Goal: Information Seeking & Learning: Learn about a topic

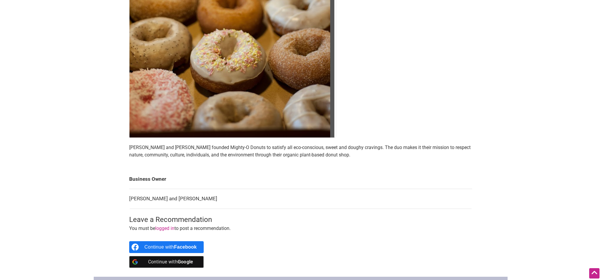
scroll to position [237, 0]
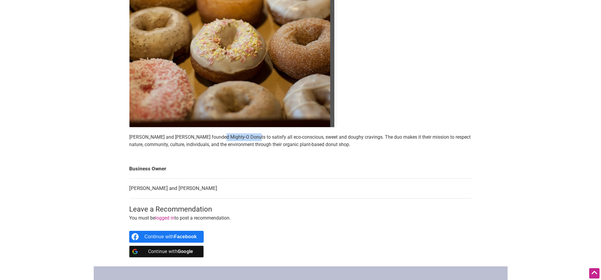
drag, startPoint x: 217, startPoint y: 136, endPoint x: 251, endPoint y: 136, distance: 34.0
click at [251, 136] on p "[PERSON_NAME] and [PERSON_NAME] founded Mighty-O Donuts to satisfy all eco-cons…" at bounding box center [300, 140] width 343 height 15
copy p "Mighty-O Donuts"
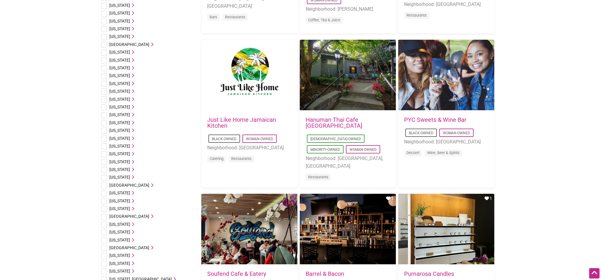
scroll to position [266, 0]
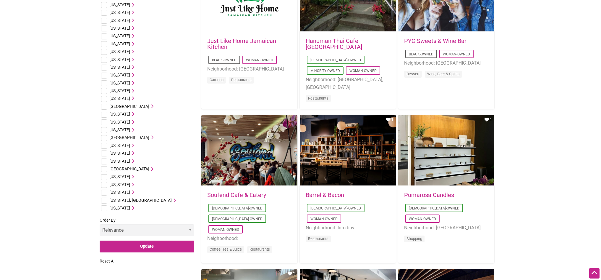
click at [106, 191] on input "checkbox" at bounding box center [104, 192] width 6 height 6
checkbox input "true"
click at [134, 192] on icon at bounding box center [132, 192] width 4 height 4
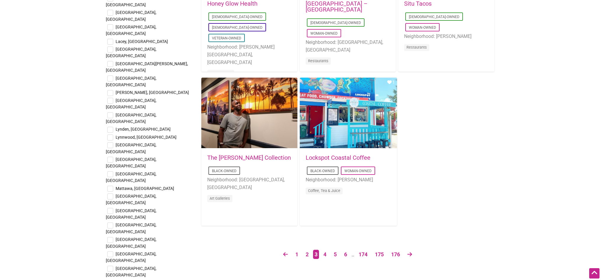
scroll to position [947, 0]
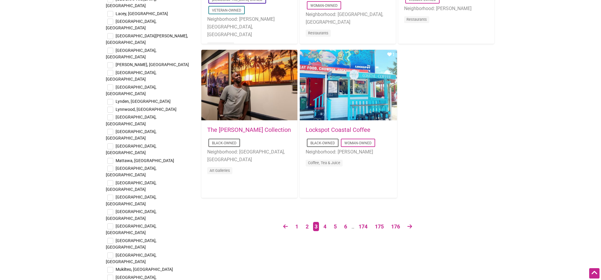
checkbox input "true"
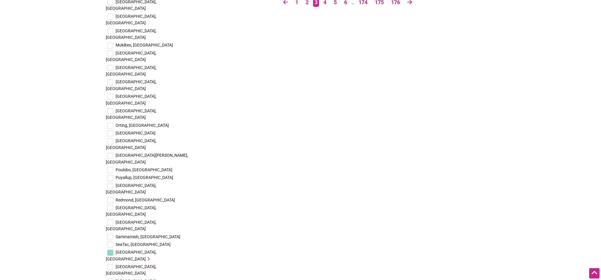
scroll to position [1098, 0]
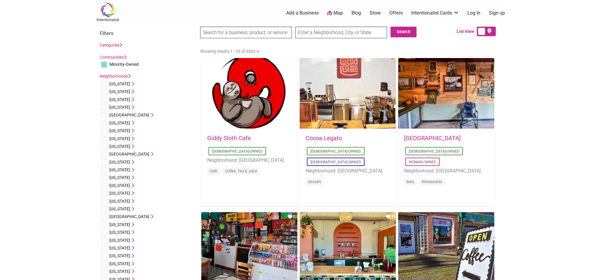
click at [249, 33] on input "search" at bounding box center [246, 33] width 92 height 12
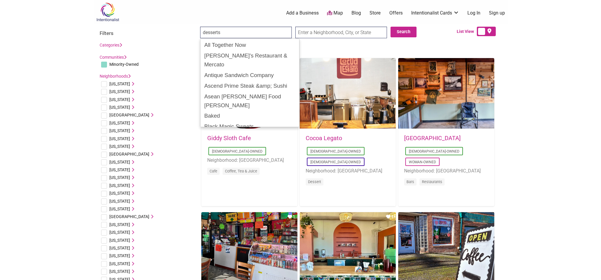
type input "desserts"
click at [200, 27] on input "Search" at bounding box center [211, 33] width 23 height 12
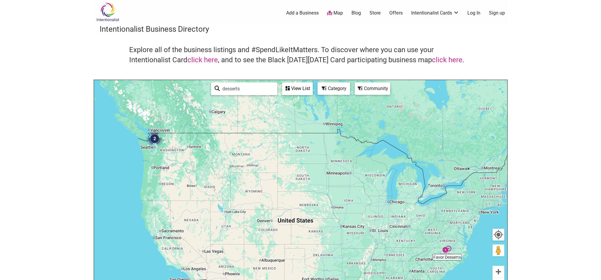
click at [152, 139] on img "2" at bounding box center [155, 139] width 18 height 18
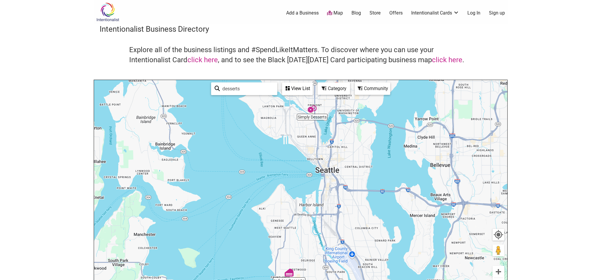
click at [312, 111] on img "Simply Desserts" at bounding box center [312, 108] width 9 height 9
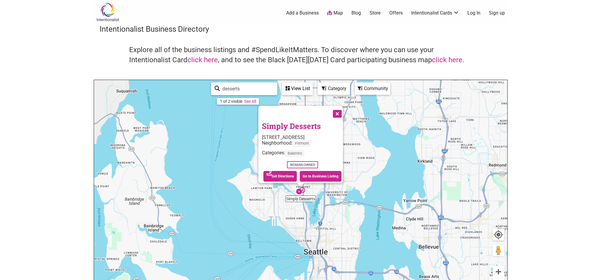
click at [342, 111] on button "Close" at bounding box center [337, 113] width 15 height 15
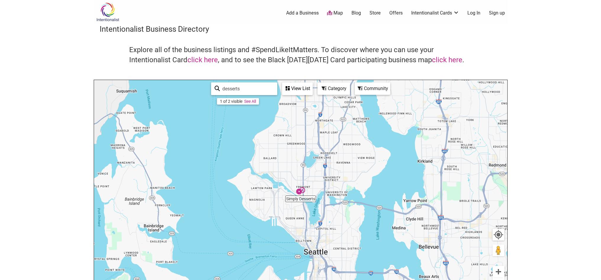
click at [304, 189] on img "Simply Desserts" at bounding box center [300, 190] width 9 height 9
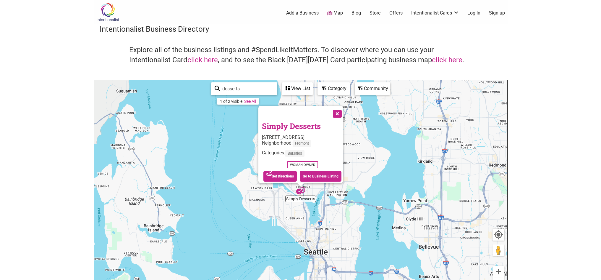
click at [341, 110] on button "Close" at bounding box center [337, 113] width 15 height 15
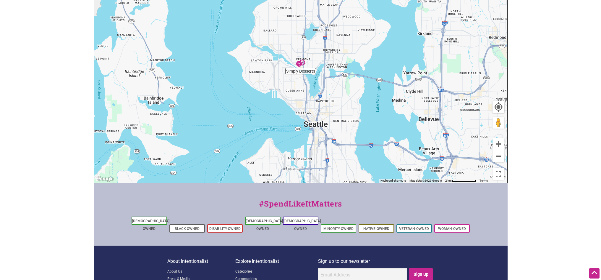
scroll to position [172, 0]
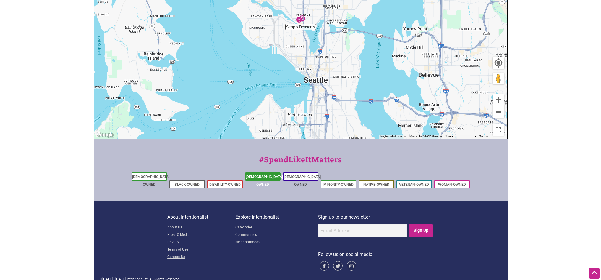
click at [257, 178] on link "[DEMOGRAPHIC_DATA]-Owned" at bounding box center [265, 181] width 38 height 12
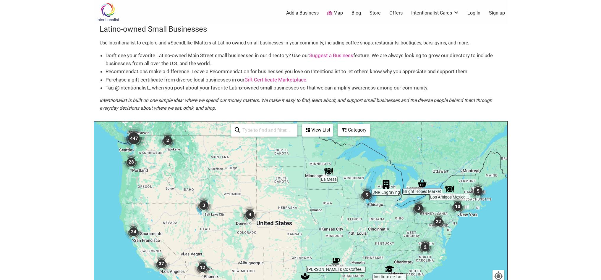
click at [130, 137] on img "447" at bounding box center [134, 138] width 24 height 24
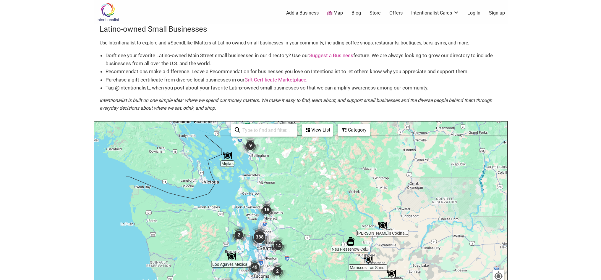
click at [267, 211] on img "16" at bounding box center [267, 210] width 18 height 18
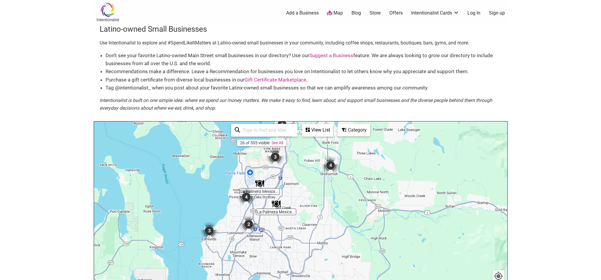
drag, startPoint x: 280, startPoint y: 259, endPoint x: 272, endPoint y: 100, distance: 159.7
click at [272, 100] on div "Latino-owned Small Businesses Use Intentionalist to explore and #SpendLikeItMat…" at bounding box center [301, 188] width 414 height 328
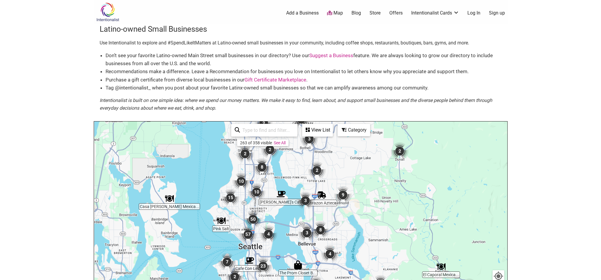
drag, startPoint x: 271, startPoint y: 206, endPoint x: 302, endPoint y: 155, distance: 60.0
click at [302, 155] on div "To navigate, press the arrow keys." at bounding box center [301, 236] width 414 height 230
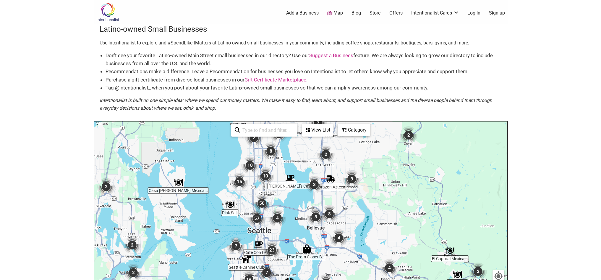
click at [257, 220] on img "57" at bounding box center [257, 218] width 18 height 18
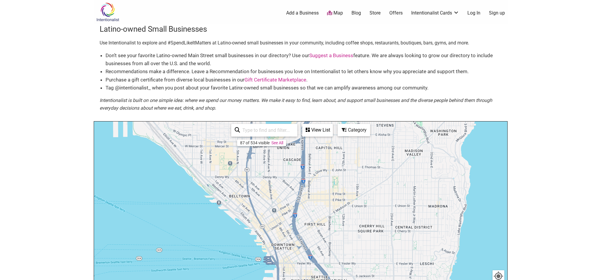
click at [266, 209] on div "To navigate, press the arrow keys." at bounding box center [301, 236] width 414 height 230
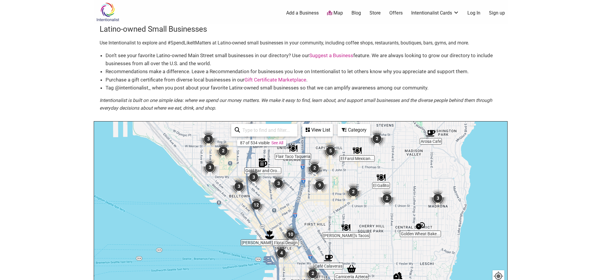
click at [257, 205] on img "12" at bounding box center [257, 205] width 18 height 18
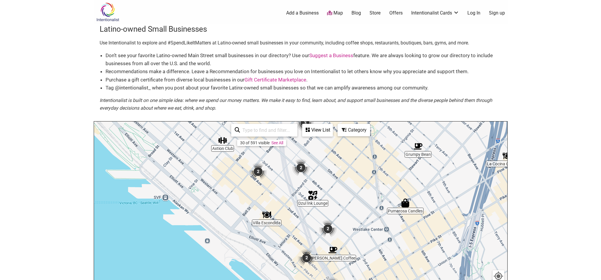
click at [261, 170] on img "2" at bounding box center [258, 171] width 18 height 18
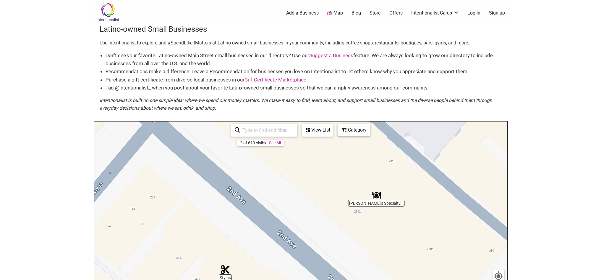
click at [377, 196] on img "Rocco's Specialty Bar & Pizzeria" at bounding box center [376, 194] width 9 height 9
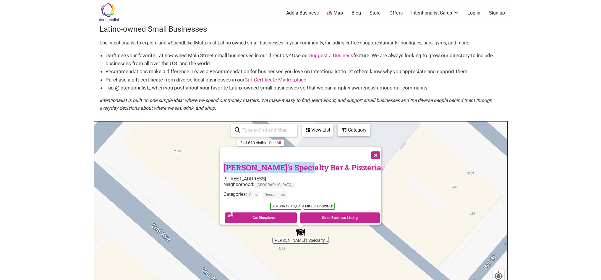
drag, startPoint x: 240, startPoint y: 163, endPoint x: 319, endPoint y: 164, distance: 79.0
click at [319, 164] on div "[PERSON_NAME]'s Specialty Bar & Pizzeria [STREET_ADDRESS] Neighborhood: [GEOGRA…" at bounding box center [301, 185] width 162 height 77
copy link "[PERSON_NAME]'s Specialty Bar"
